Goal: Task Accomplishment & Management: Manage account settings

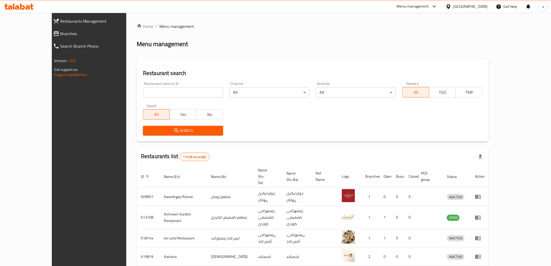
click at [143, 88] on input "search" at bounding box center [183, 92] width 80 height 10
paste input "686953"
type input "686953"
click button "Search" at bounding box center [183, 131] width 80 height 10
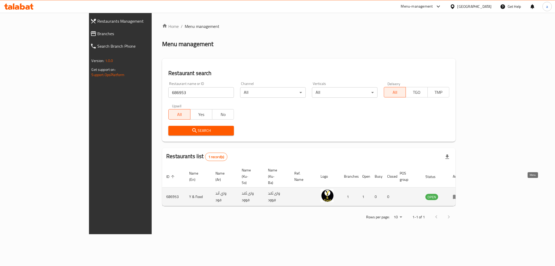
click at [459, 195] on icon "enhanced table" at bounding box center [456, 197] width 6 height 4
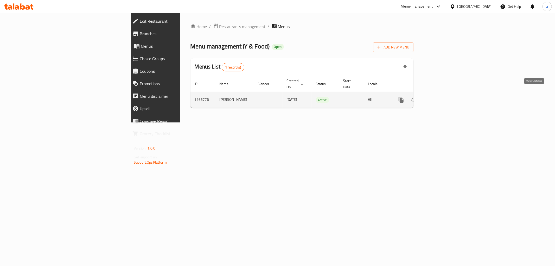
click at [445, 94] on link "enhanced table" at bounding box center [438, 99] width 12 height 12
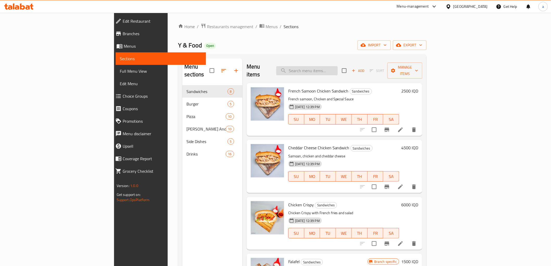
click at [329, 66] on input "search" at bounding box center [306, 70] width 61 height 9
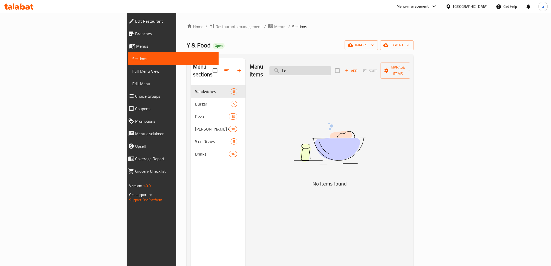
type input "L"
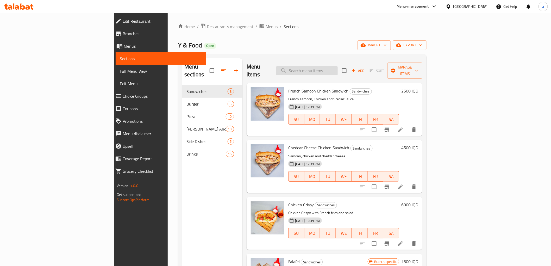
click at [337, 69] on input "search" at bounding box center [306, 70] width 61 height 9
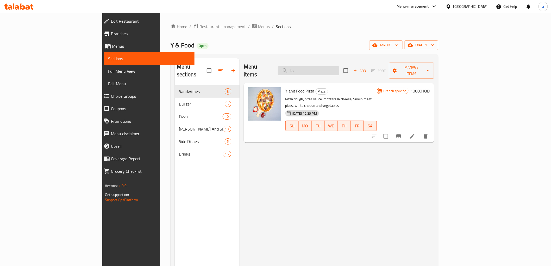
type input "l"
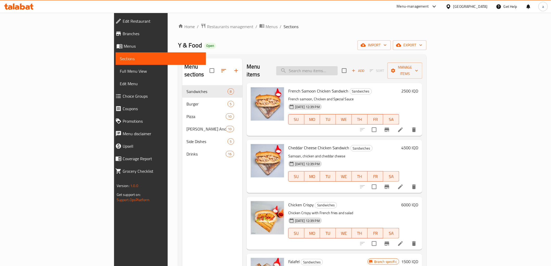
click at [337, 71] on input "search" at bounding box center [306, 70] width 61 height 9
click at [337, 68] on input "search" at bounding box center [306, 70] width 61 height 9
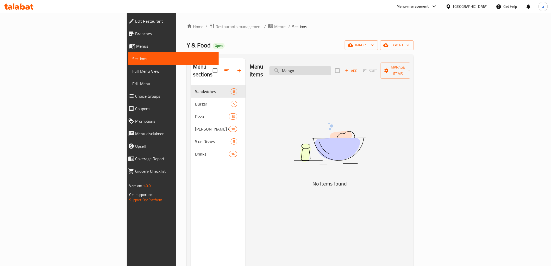
click at [331, 66] on input "Mango" at bounding box center [299, 70] width 61 height 9
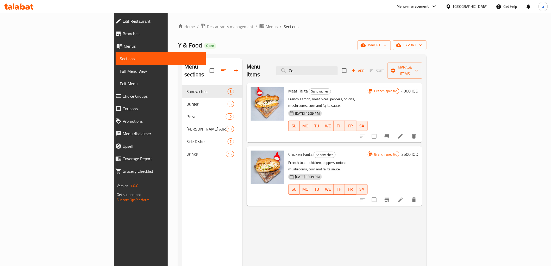
type input "Co"
click at [337, 66] on input "Co" at bounding box center [306, 70] width 61 height 9
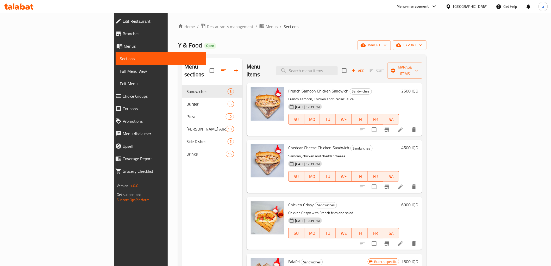
click at [314, 40] on div "Y & Food Open import export" at bounding box center [302, 45] width 248 height 10
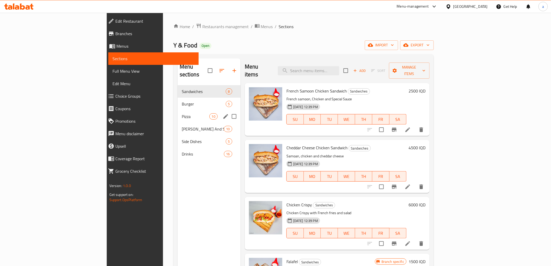
click at [177, 110] on div "Pizza 10" at bounding box center [208, 116] width 63 height 12
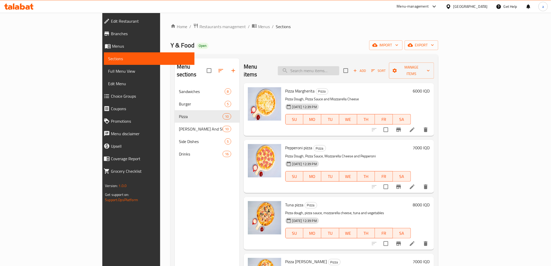
click at [330, 70] on input "search" at bounding box center [308, 70] width 61 height 9
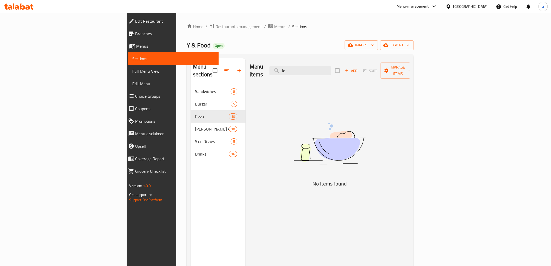
type input "l"
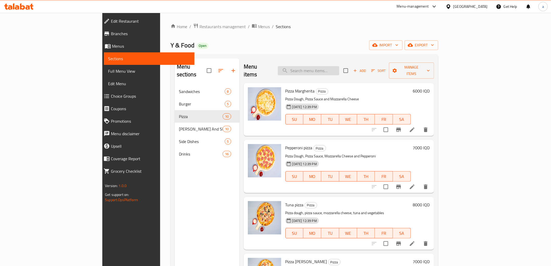
click at [339, 67] on input "search" at bounding box center [308, 70] width 61 height 9
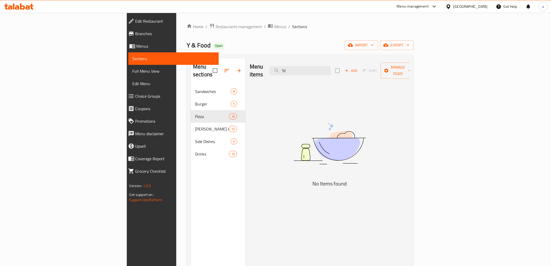
type input "S"
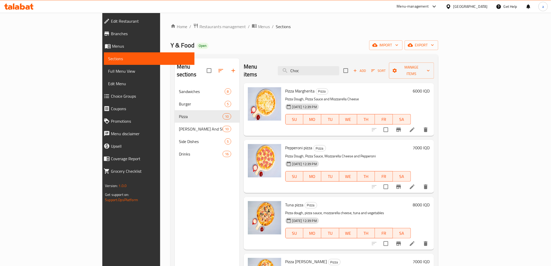
type input "Choco"
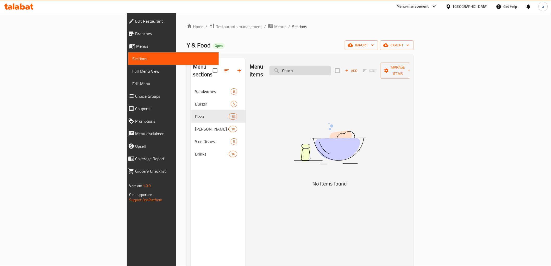
click at [331, 68] on input "Choco" at bounding box center [299, 70] width 61 height 9
click at [331, 66] on input "Vanilla" at bounding box center [299, 70] width 61 height 9
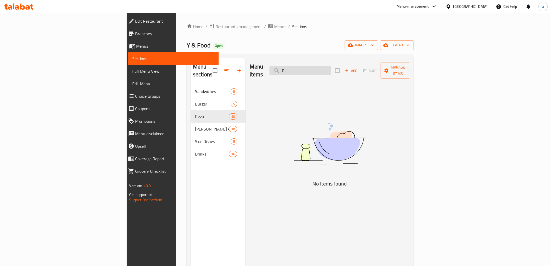
type input "R"
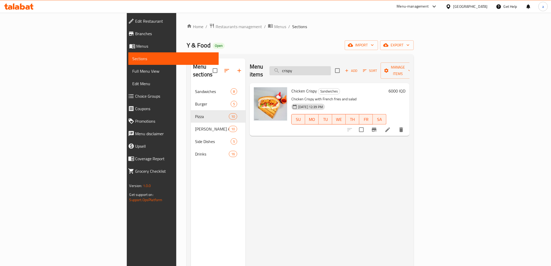
click at [331, 68] on input "crispy" at bounding box center [299, 70] width 61 height 9
click at [331, 67] on input "crispy" at bounding box center [299, 70] width 61 height 9
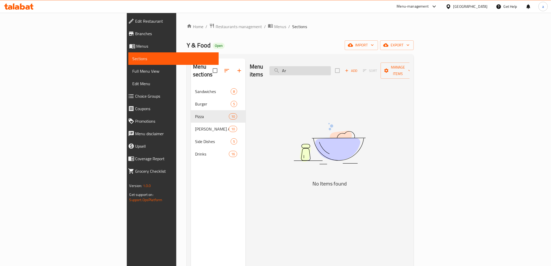
type input "A"
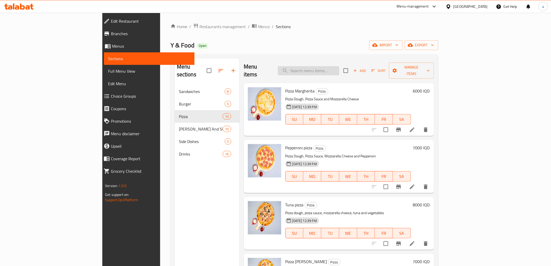
click at [339, 66] on input "search" at bounding box center [308, 70] width 61 height 9
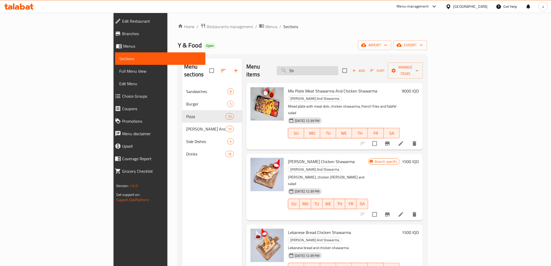
type input "S"
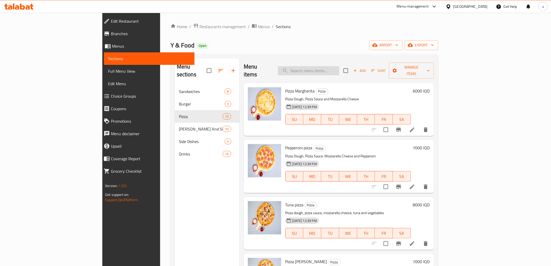
click at [331, 66] on input "search" at bounding box center [308, 70] width 61 height 9
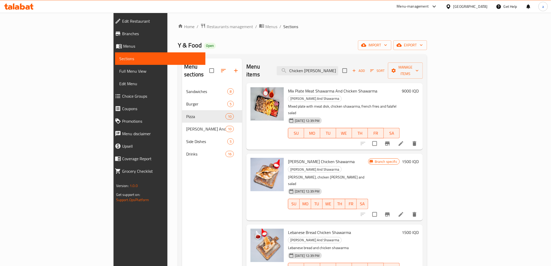
type input "Chicken [PERSON_NAME]"
click at [281, 42] on div "Y & Food Open import export" at bounding box center [302, 45] width 249 height 10
click at [332, 66] on input "Chicken [PERSON_NAME]" at bounding box center [307, 70] width 61 height 9
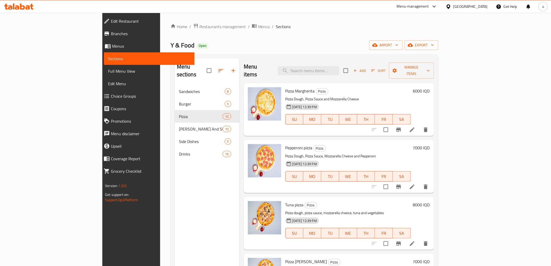
click at [316, 39] on div "Home / Restaurants management / Menus / Sections Y & Food Open import export Me…" at bounding box center [303, 175] width 267 height 305
click at [398, 42] on span "import" at bounding box center [385, 45] width 25 height 7
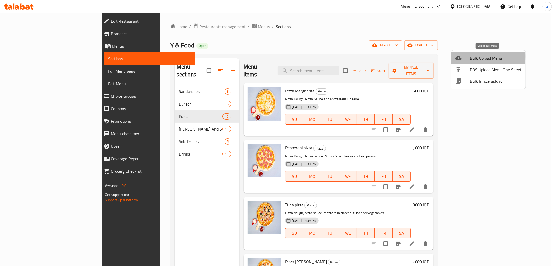
click at [474, 56] on span "Bulk Upload Menu" at bounding box center [496, 58] width 52 height 6
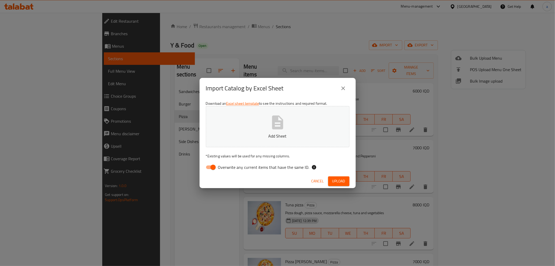
click at [209, 168] on input "Overwrite any current items that have the same ID." at bounding box center [213, 167] width 30 height 10
checkbox input "false"
click at [226, 142] on button "Add Sheet" at bounding box center [278, 126] width 144 height 41
click at [333, 180] on span "Upload" at bounding box center [338, 181] width 13 height 7
click at [336, 181] on span "Upload" at bounding box center [338, 181] width 13 height 7
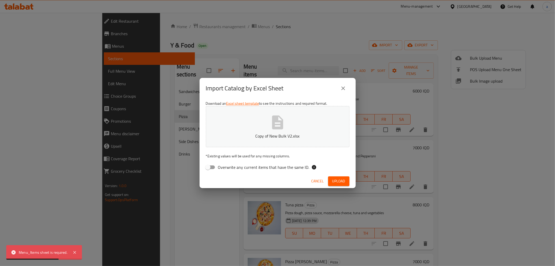
click at [349, 86] on div "Import Catalog by Excel Sheet" at bounding box center [278, 88] width 156 height 21
click at [346, 90] on icon "close" at bounding box center [343, 88] width 6 height 6
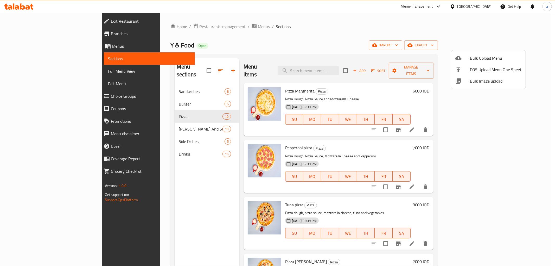
click at [471, 55] on span "Bulk Upload Menu" at bounding box center [496, 58] width 52 height 6
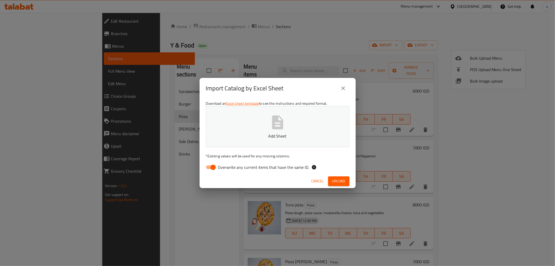
click at [209, 171] on input "Overwrite any current items that have the same ID." at bounding box center [213, 167] width 30 height 10
checkbox input "false"
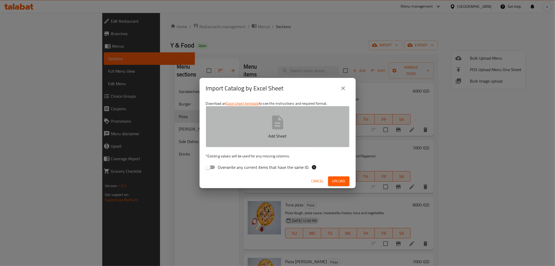
click at [254, 131] on button "Add Sheet" at bounding box center [278, 126] width 144 height 41
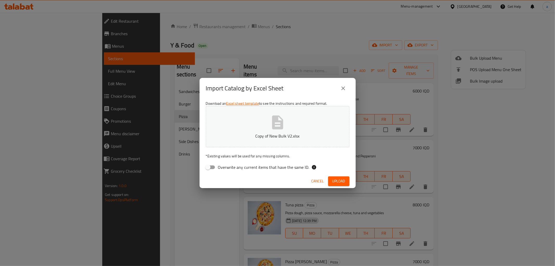
click at [343, 176] on button "Upload" at bounding box center [338, 181] width 21 height 10
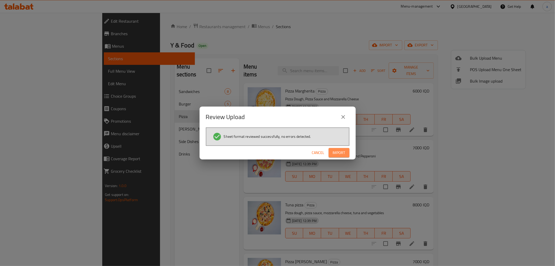
click at [339, 152] on span "Import" at bounding box center [339, 152] width 12 height 7
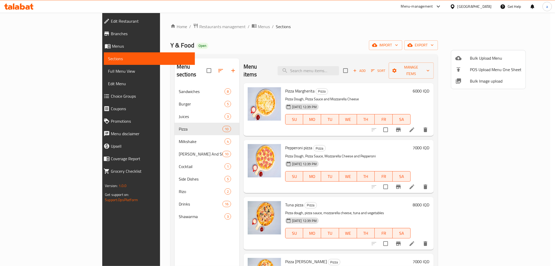
click at [124, 210] on div at bounding box center [277, 133] width 555 height 266
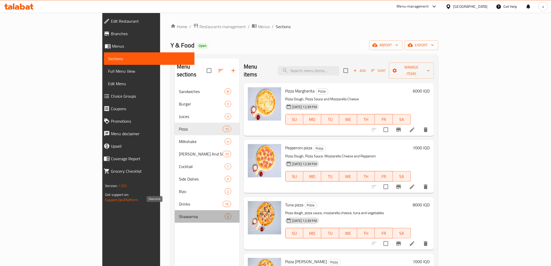
click at [179, 213] on span "Shawarma" at bounding box center [202, 216] width 46 height 6
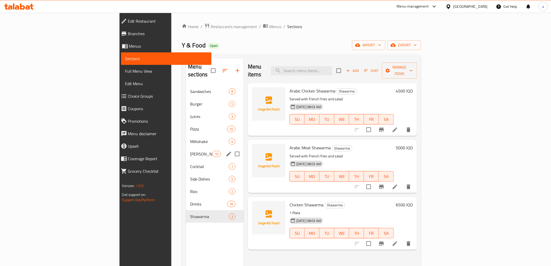
click at [186, 150] on div "[PERSON_NAME] And Shawarma 10" at bounding box center [215, 154] width 58 height 12
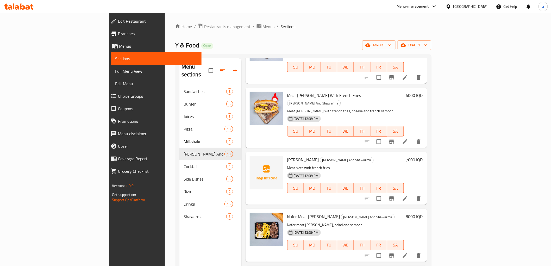
scroll to position [219, 0]
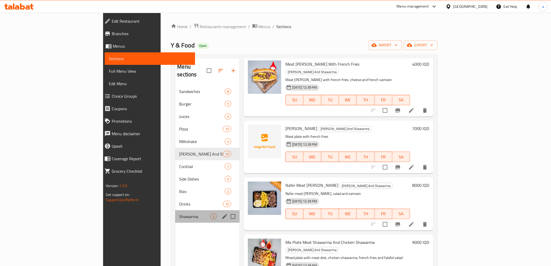
click at [179, 213] on span "Shawarma" at bounding box center [194, 216] width 31 height 6
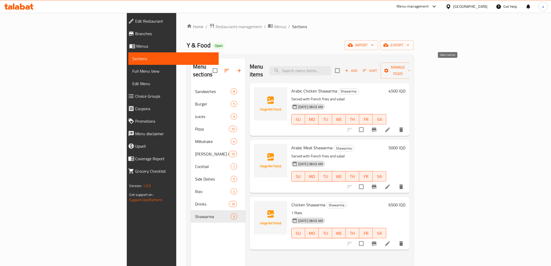
click at [343, 65] on input "checkbox" at bounding box center [337, 70] width 11 height 11
checkbox input "true"
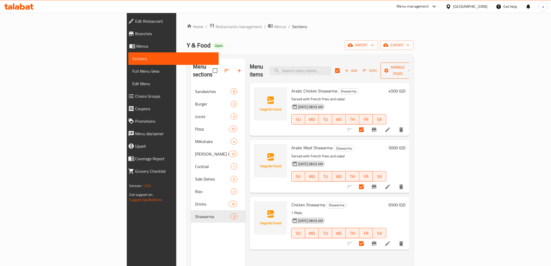
click at [411, 67] on span "Manage items" at bounding box center [398, 70] width 27 height 13
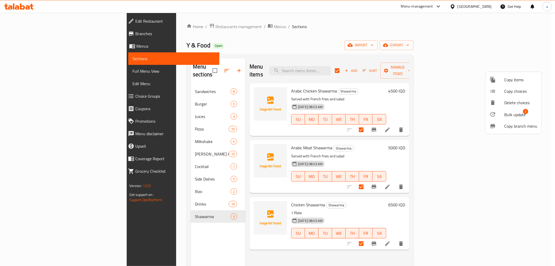
click at [513, 112] on span "Bulk update" at bounding box center [514, 114] width 21 height 6
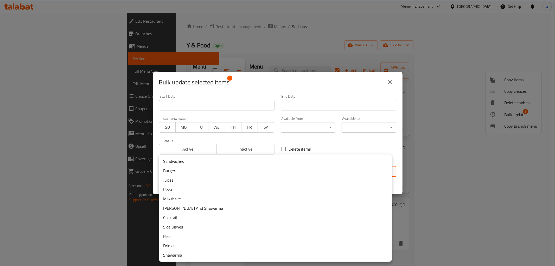
click at [190, 168] on body "​ Menu-management [GEOGRAPHIC_DATA] Get Help a Edit Restaurant Branches Menus S…" at bounding box center [277, 139] width 555 height 253
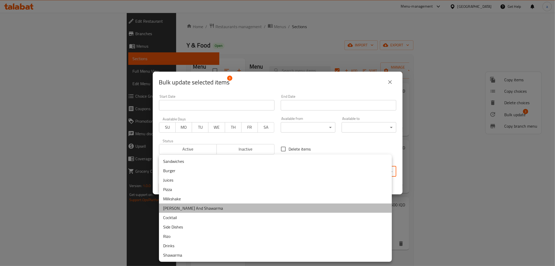
click at [177, 209] on li "[PERSON_NAME] And Shawarma" at bounding box center [275, 207] width 233 height 9
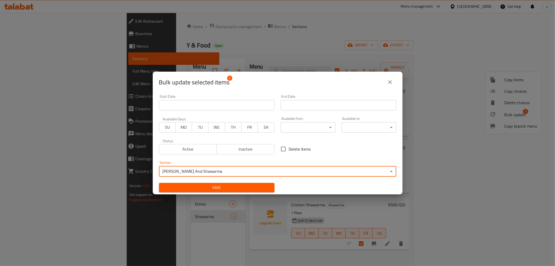
click at [227, 187] on span "Save" at bounding box center [216, 187] width 107 height 7
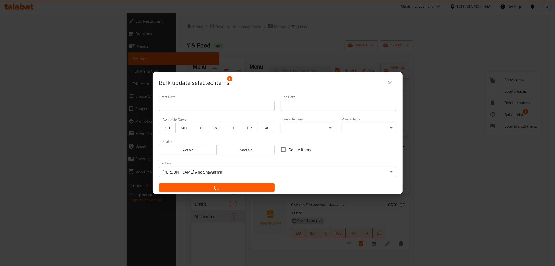
checkbox input "false"
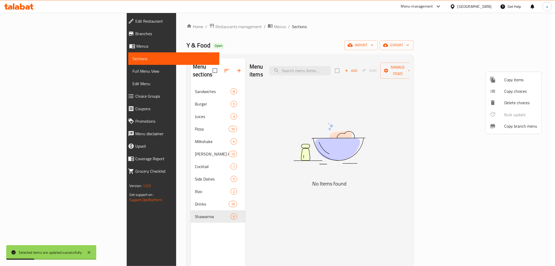
click at [172, 209] on div at bounding box center [277, 133] width 555 height 266
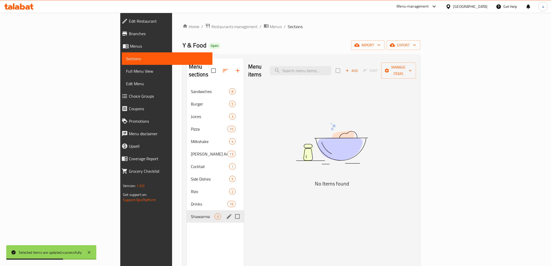
click at [232, 211] on input "Menu sections" at bounding box center [237, 216] width 11 height 11
checkbox input "true"
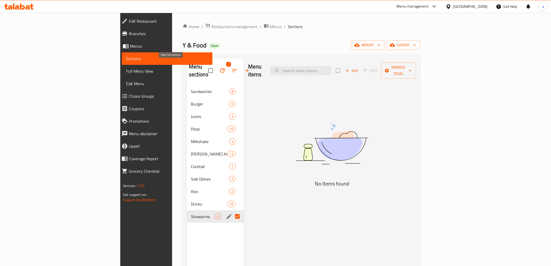
click at [205, 65] on input "checkbox" at bounding box center [210, 70] width 11 height 11
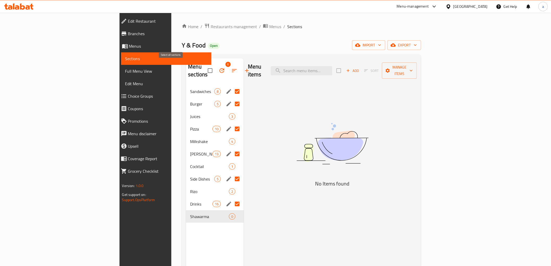
click at [205, 66] on input "checkbox" at bounding box center [210, 70] width 11 height 11
checkbox input "false"
click at [232, 198] on input "Menu sections" at bounding box center [237, 203] width 11 height 11
checkbox input "false"
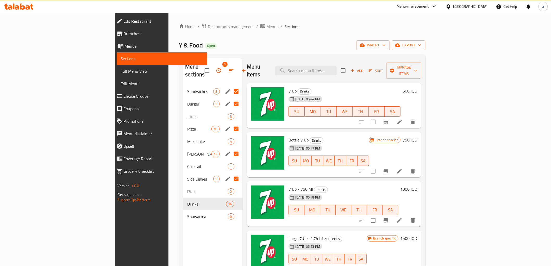
click at [231, 173] on input "Menu sections" at bounding box center [236, 178] width 11 height 11
checkbox input "false"
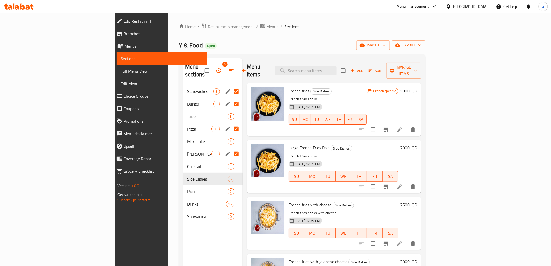
click at [231, 148] on input "Menu sections" at bounding box center [236, 153] width 11 height 11
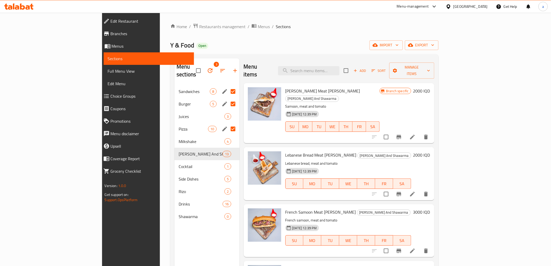
click at [227, 123] on input "Menu sections" at bounding box center [232, 128] width 11 height 11
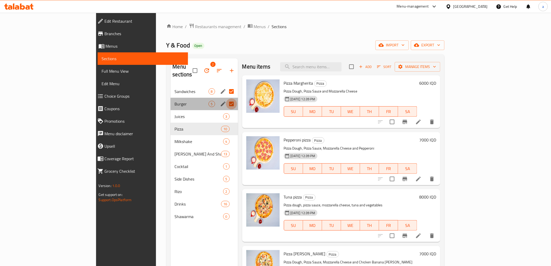
click at [226, 98] on input "Menu sections" at bounding box center [231, 103] width 11 height 11
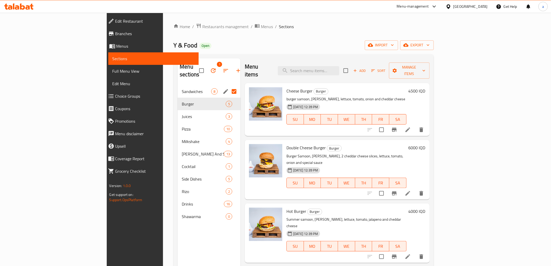
click at [228, 86] on input "Menu sections" at bounding box center [233, 91] width 11 height 11
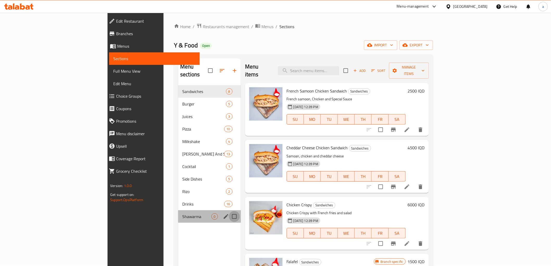
click at [229, 211] on input "Menu sections" at bounding box center [234, 216] width 11 height 11
checkbox input "true"
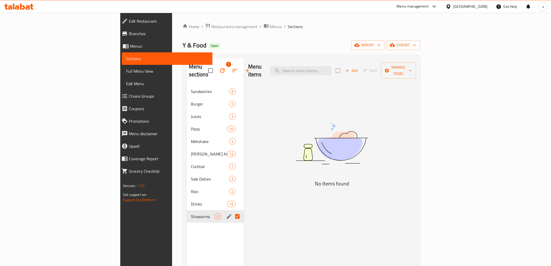
click at [219, 67] on icon "button" at bounding box center [222, 70] width 6 height 6
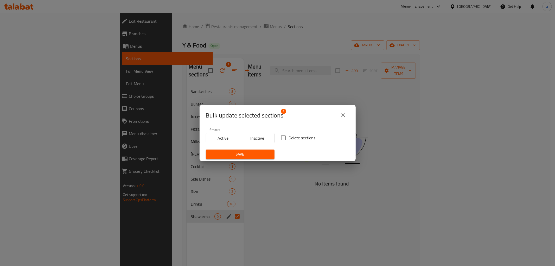
click at [280, 138] on input "Delete sections" at bounding box center [283, 137] width 11 height 11
checkbox input "true"
click at [262, 155] on span "Save" at bounding box center [240, 154] width 60 height 7
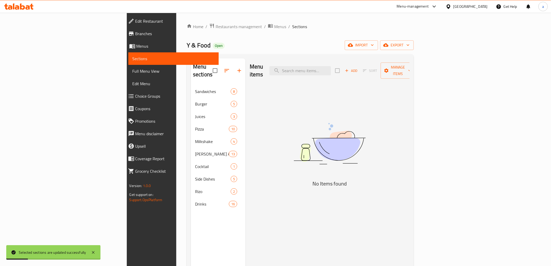
click at [132, 69] on span "Full Menu View" at bounding box center [173, 71] width 82 height 6
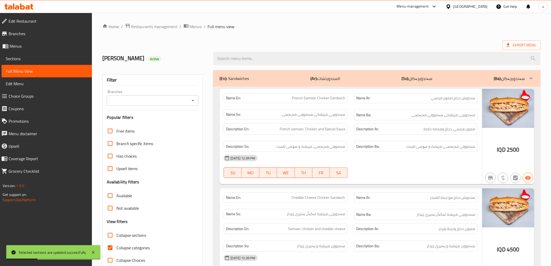
click at [193, 98] on icon "Open" at bounding box center [193, 100] width 6 height 6
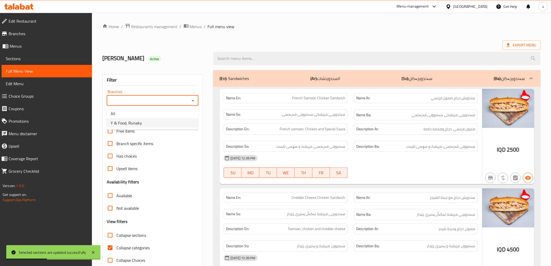
click at [121, 123] on span "Y & Food, Runaky" at bounding box center [126, 123] width 31 height 6
type input "Y & Food, Runaky"
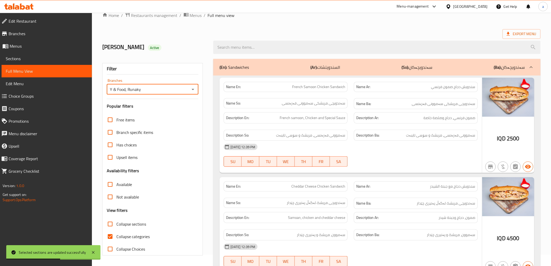
click at [107, 236] on input "Collapse categories" at bounding box center [110, 236] width 12 height 12
checkbox input "false"
click at [111, 224] on input "Collapse sections" at bounding box center [110, 224] width 12 height 12
checkbox input "true"
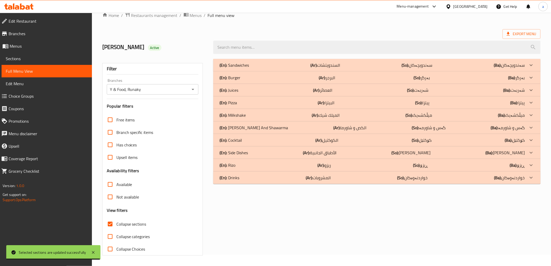
click at [246, 163] on div "(En): [PERSON_NAME] (Ar): ريزو (So): ڕیزۆ (Ba): ڕیزۆ" at bounding box center [371, 165] width 305 height 6
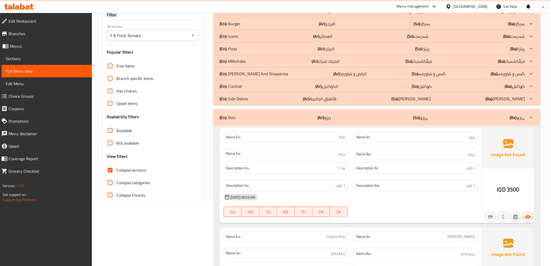
scroll to position [0, 0]
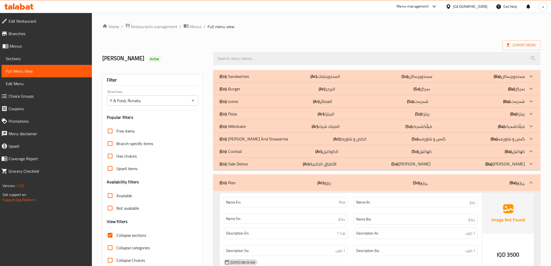
click at [242, 151] on div "(En): Cocktail (Ar): الكوكتيل (So): کۆکتێل (Ba): کۆکتێل" at bounding box center [371, 151] width 305 height 6
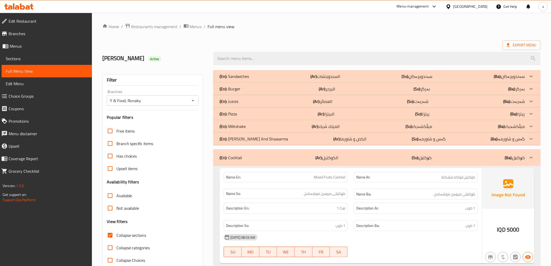
click at [243, 139] on p "(En): [PERSON_NAME]" at bounding box center [253, 139] width 68 height 6
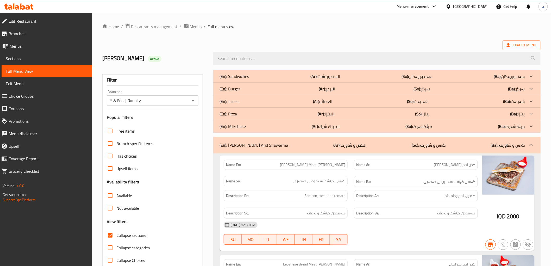
click at [247, 129] on div "(En): Milkshake (Ar): الميلك شيك (So): میڵکشەیک (Ba): میڵکشەیک" at bounding box center [371, 126] width 305 height 6
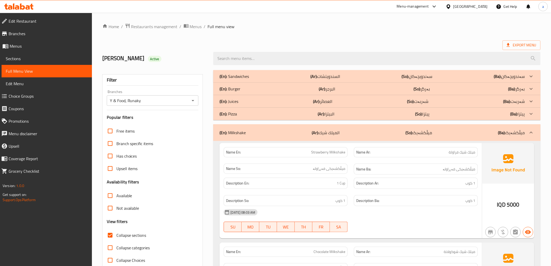
click at [236, 100] on p "(En): Juices" at bounding box center [228, 101] width 19 height 6
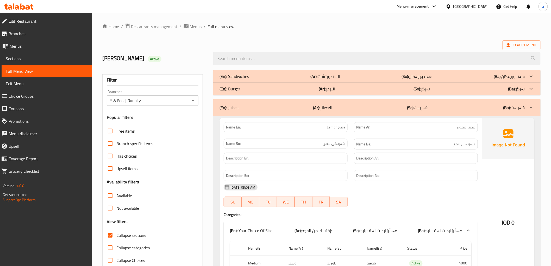
click at [17, 58] on span "Sections" at bounding box center [47, 58] width 82 height 6
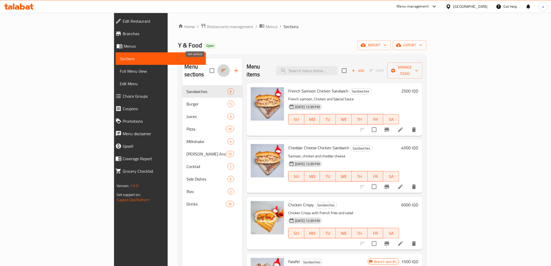
click at [220, 67] on icon "button" at bounding box center [223, 70] width 6 height 6
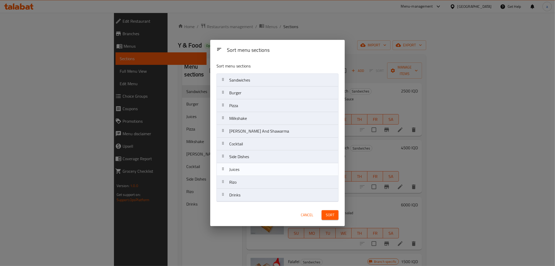
drag, startPoint x: 243, startPoint y: 106, endPoint x: 242, endPoint y: 172, distance: 66.6
click at [242, 172] on nav "Sandwiches Burger Juices Pizza Milkshake [PERSON_NAME] And Shawarma Cocktail Si…" at bounding box center [277, 137] width 122 height 128
drag, startPoint x: 243, startPoint y: 120, endPoint x: 240, endPoint y: 164, distance: 44.6
click at [240, 164] on nav "Sandwiches Burger Pizza Milkshake [PERSON_NAME] And Shawarma Cocktail Side Dish…" at bounding box center [277, 137] width 122 height 128
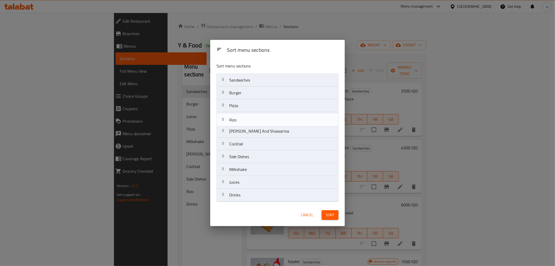
drag, startPoint x: 246, startPoint y: 183, endPoint x: 246, endPoint y: 119, distance: 64.3
click at [246, 119] on nav "Sandwiches Burger Pizza [PERSON_NAME] And Shawarma Cocktail Side Dishes Milksha…" at bounding box center [277, 137] width 122 height 128
drag, startPoint x: 238, startPoint y: 118, endPoint x: 241, endPoint y: 127, distance: 9.5
click at [241, 130] on nav "Sandwiches Burger Pizza [PERSON_NAME] And Shawarma Cocktail Side Dishes Milksha…" at bounding box center [277, 137] width 122 height 128
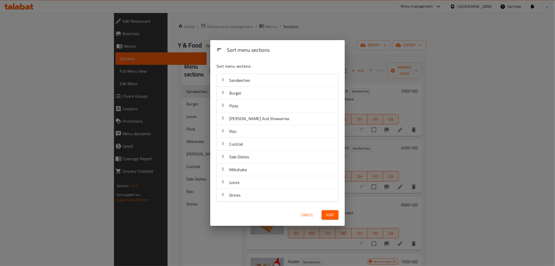
click at [330, 212] on span "Sort" at bounding box center [330, 215] width 9 height 7
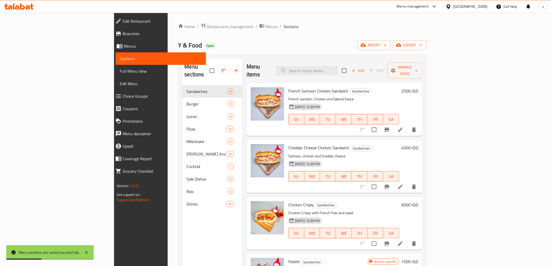
click at [120, 70] on span "Full Menu View" at bounding box center [161, 71] width 82 height 6
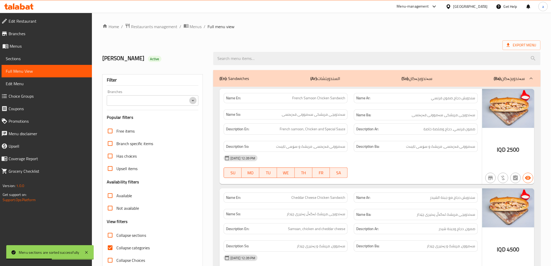
click at [195, 101] on icon "Open" at bounding box center [193, 100] width 6 height 6
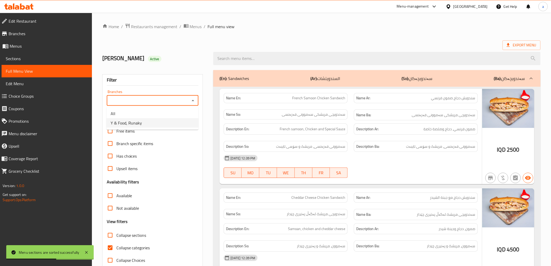
click at [139, 125] on span "Y & Food, Runaky" at bounding box center [126, 123] width 31 height 6
type input "Y & Food, Runaky"
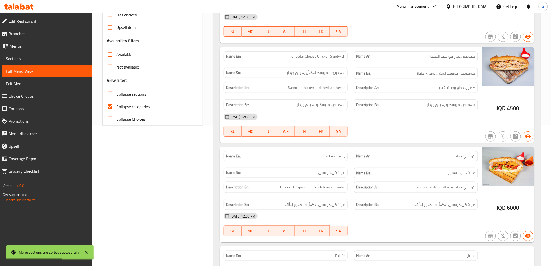
scroll to position [193, 0]
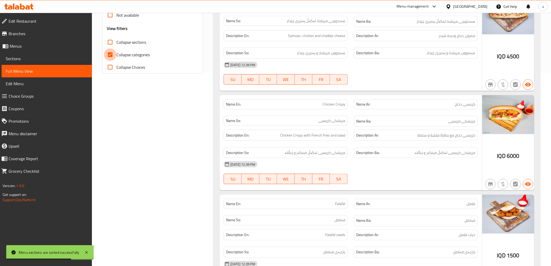
click at [113, 55] on input "Collapse categories" at bounding box center [110, 54] width 12 height 12
checkbox input "false"
click at [109, 43] on input "Collapse sections" at bounding box center [110, 42] width 12 height 12
checkbox input "true"
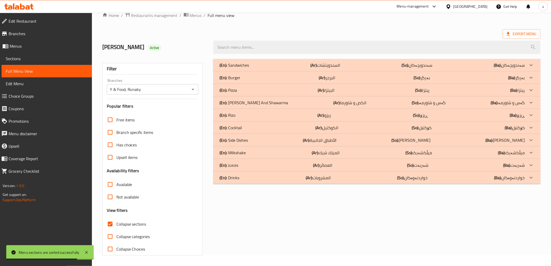
scroll to position [11, 0]
click at [231, 165] on p "(En): Juices" at bounding box center [228, 165] width 19 height 6
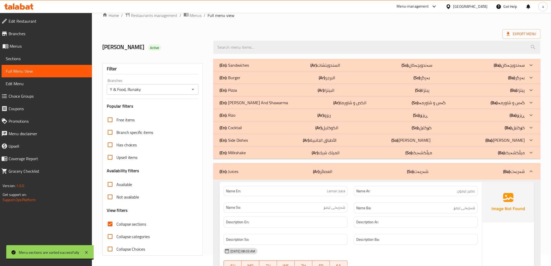
click at [232, 154] on p "(En): Milkshake" at bounding box center [232, 152] width 26 height 6
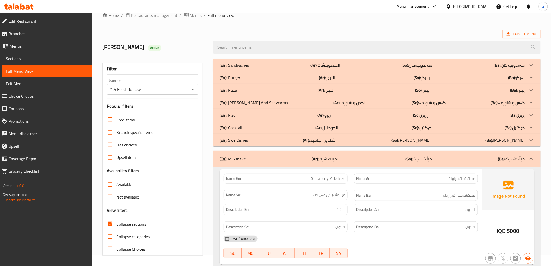
click at [231, 129] on p "(En): Cocktail" at bounding box center [230, 127] width 22 height 6
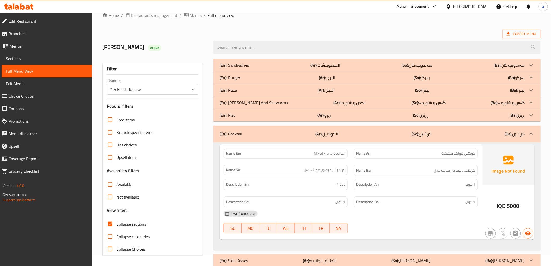
click at [228, 113] on p "(En): Rizo" at bounding box center [227, 115] width 16 height 6
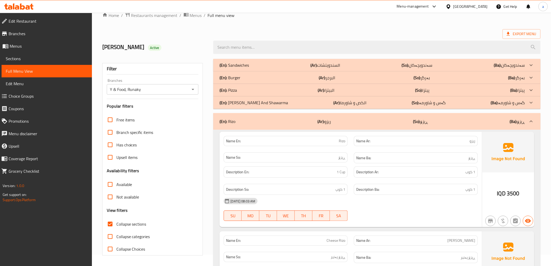
click at [235, 103] on p "(En): [PERSON_NAME]" at bounding box center [253, 102] width 68 height 6
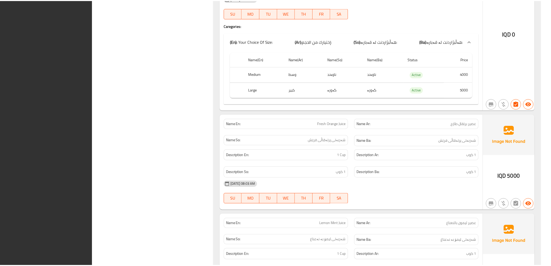
scroll to position [2422, 0]
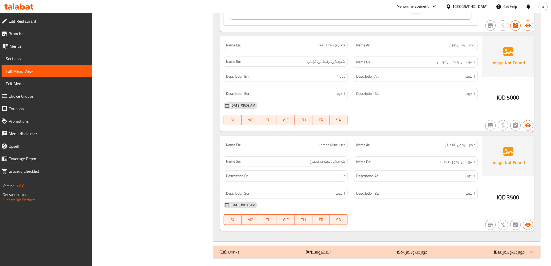
click at [14, 32] on span "Branches" at bounding box center [48, 33] width 79 height 6
